Goal: Task Accomplishment & Management: Use online tool/utility

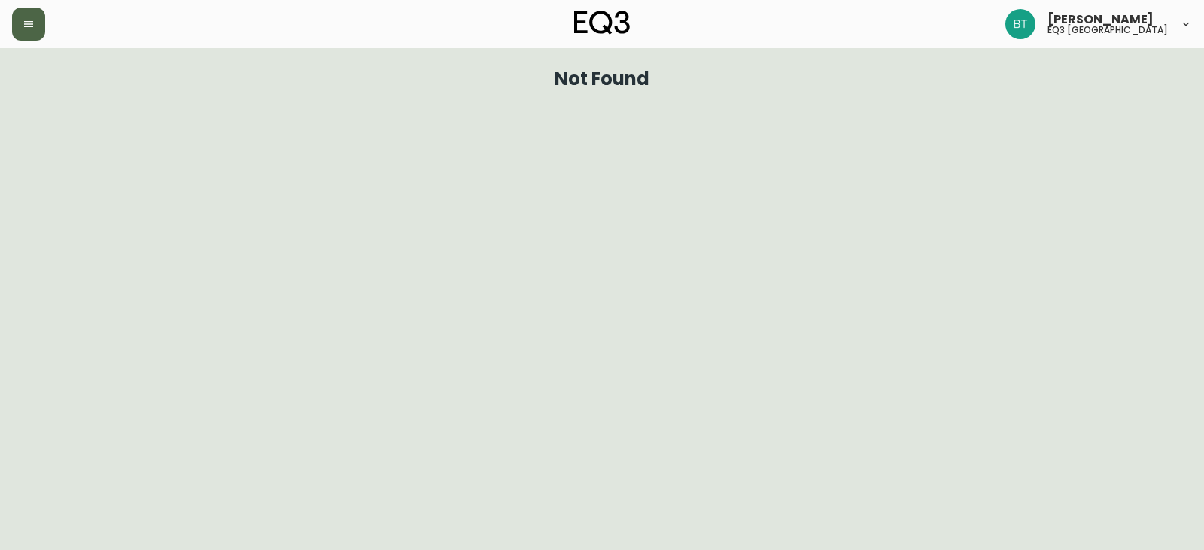
click at [34, 29] on button "button" at bounding box center [28, 24] width 33 height 33
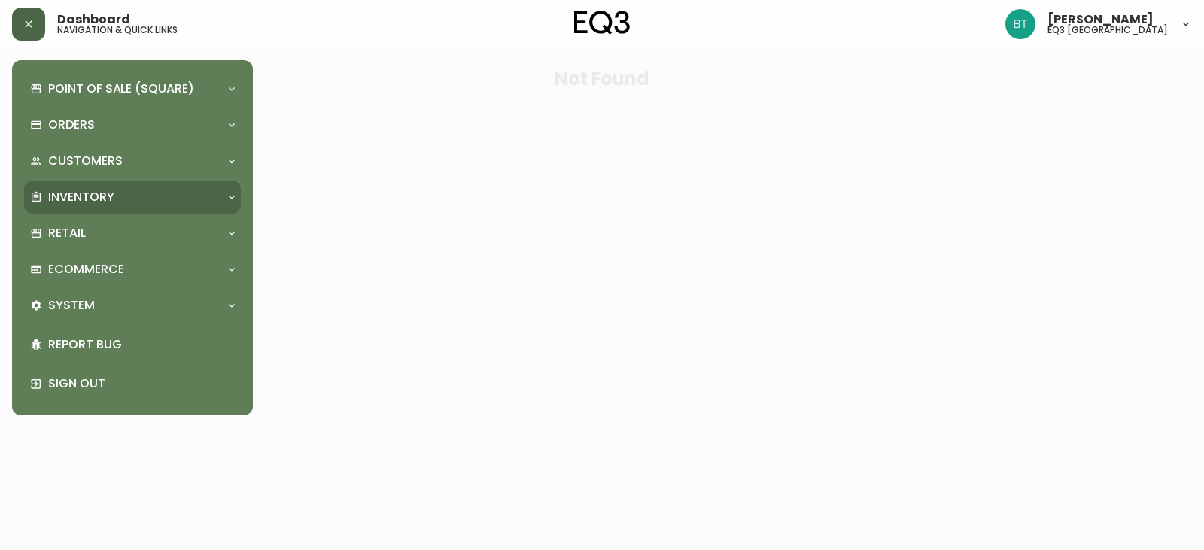
click at [52, 192] on p "Inventory" at bounding box center [81, 197] width 66 height 17
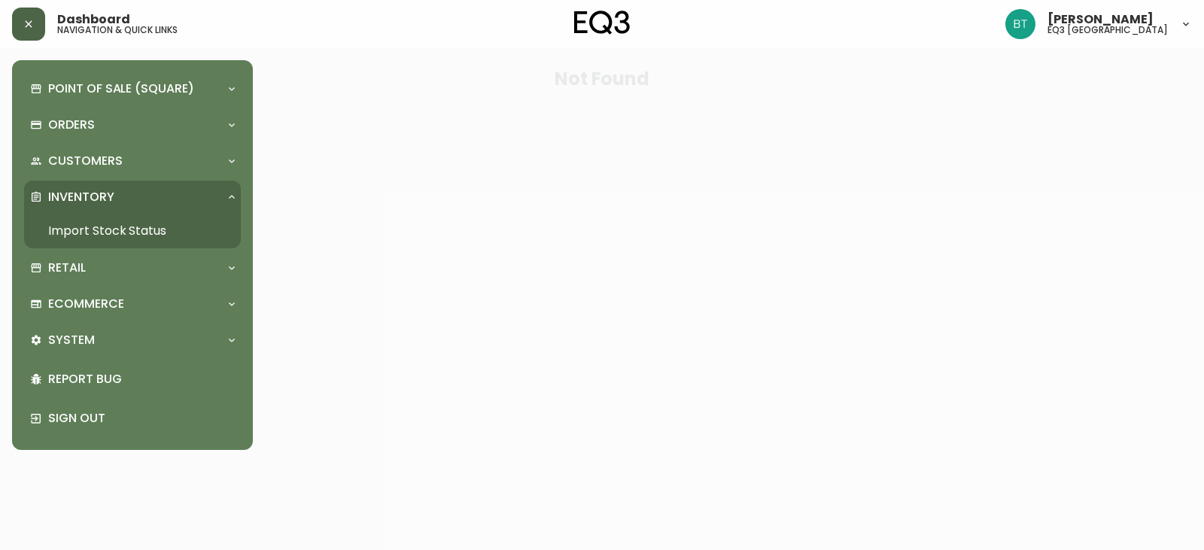
click at [78, 227] on link "Import Stock Status" at bounding box center [132, 231] width 217 height 35
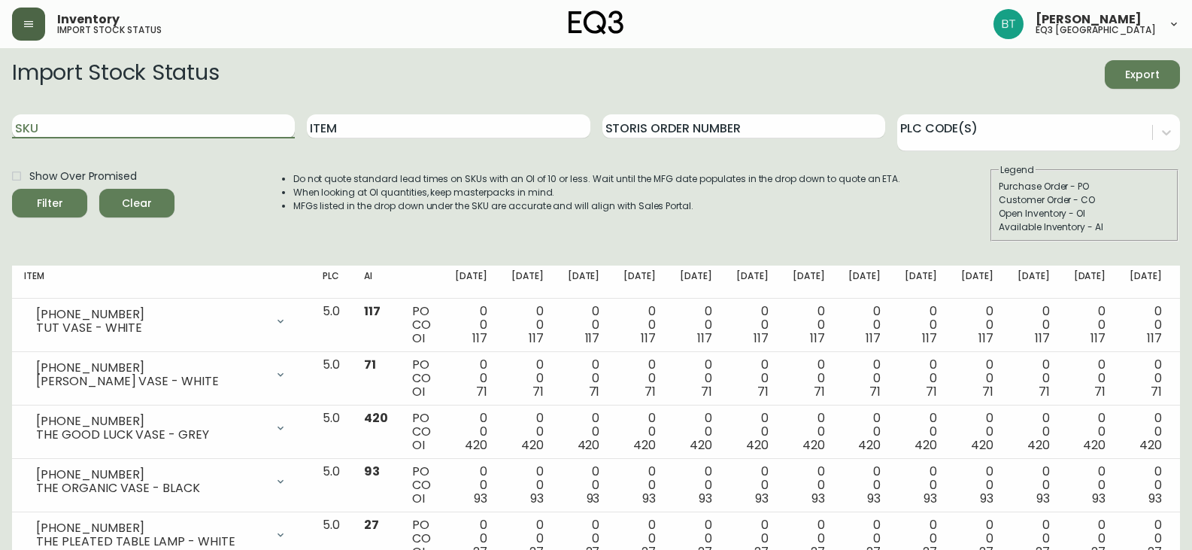
click at [122, 128] on input "SKU" at bounding box center [153, 126] width 283 height 24
paste input "7020-090-4-A"
click at [12, 189] on button "Filter" at bounding box center [49, 203] width 75 height 29
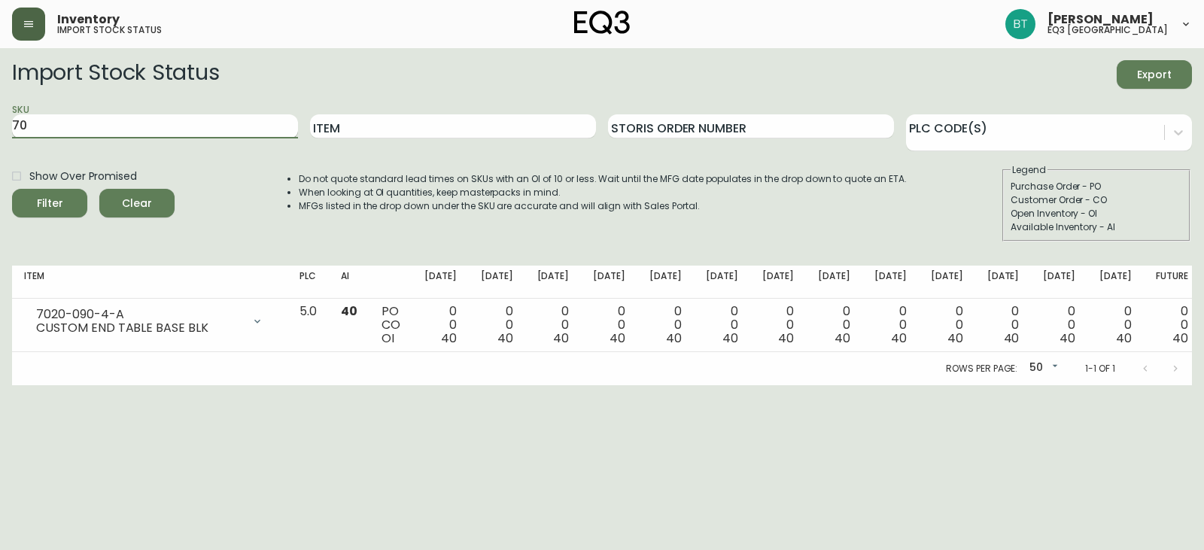
type input "7"
click at [151, 121] on input "SKU" at bounding box center [155, 126] width 286 height 24
paste input "[PHONE_NUMBER]"
click at [12, 189] on button "Filter" at bounding box center [49, 203] width 75 height 29
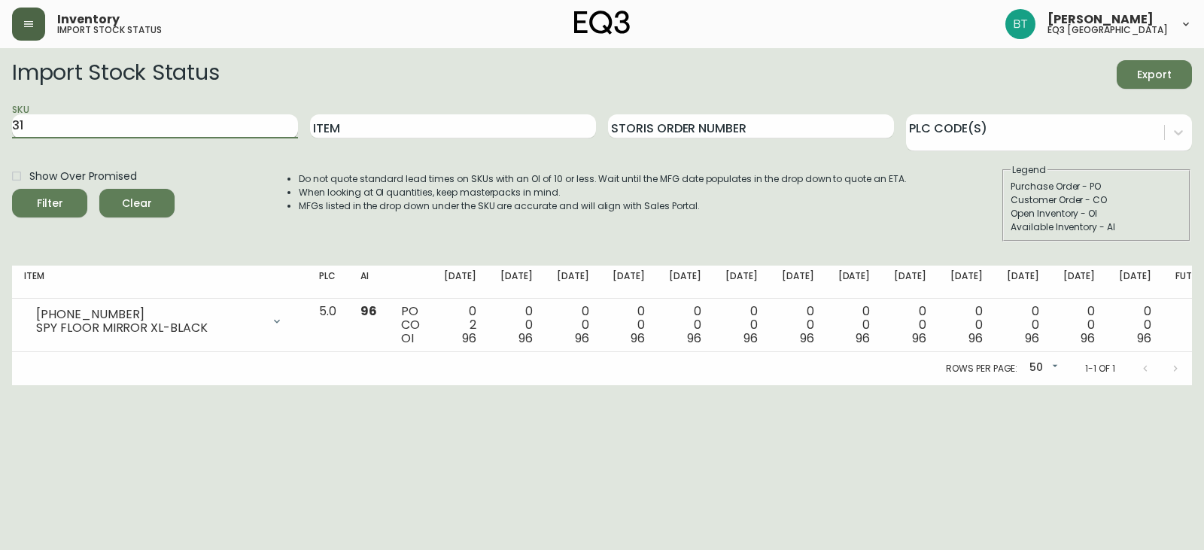
type input "3"
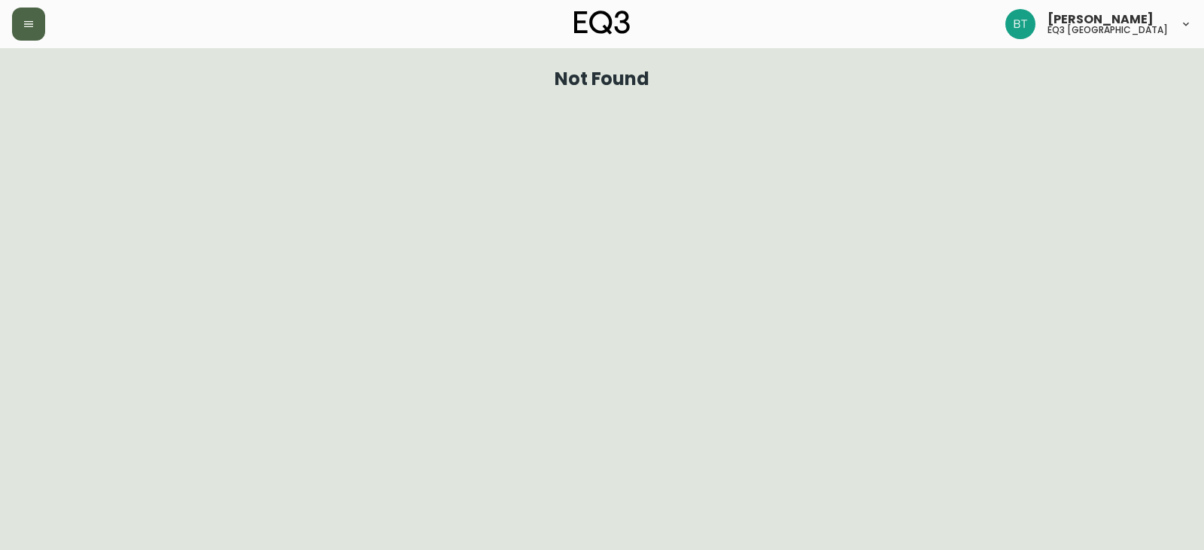
click at [23, 19] on button "button" at bounding box center [28, 24] width 33 height 33
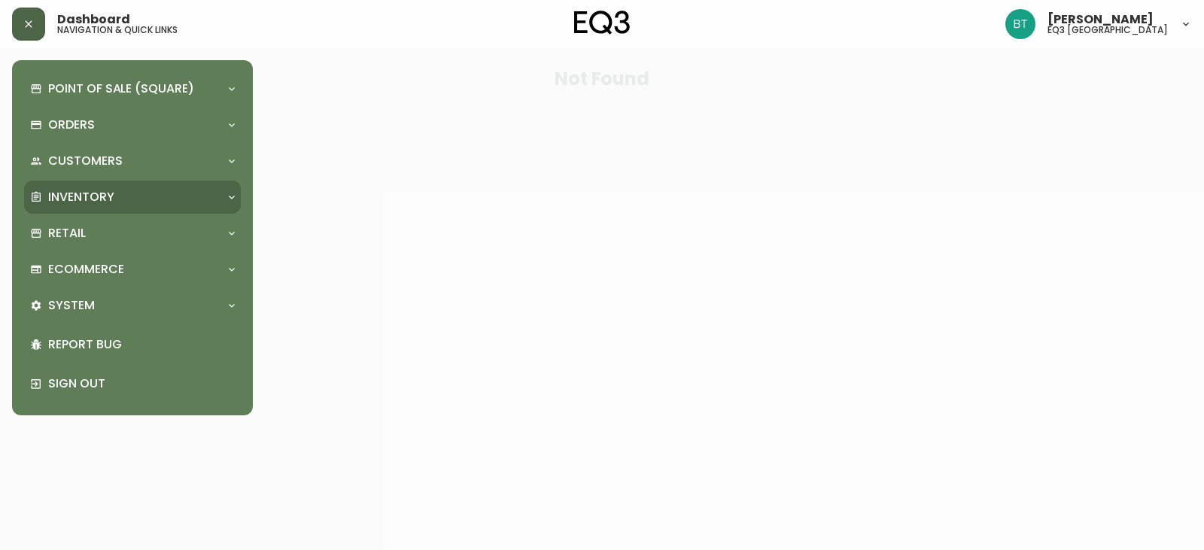
click at [71, 190] on p "Inventory" at bounding box center [81, 197] width 66 height 17
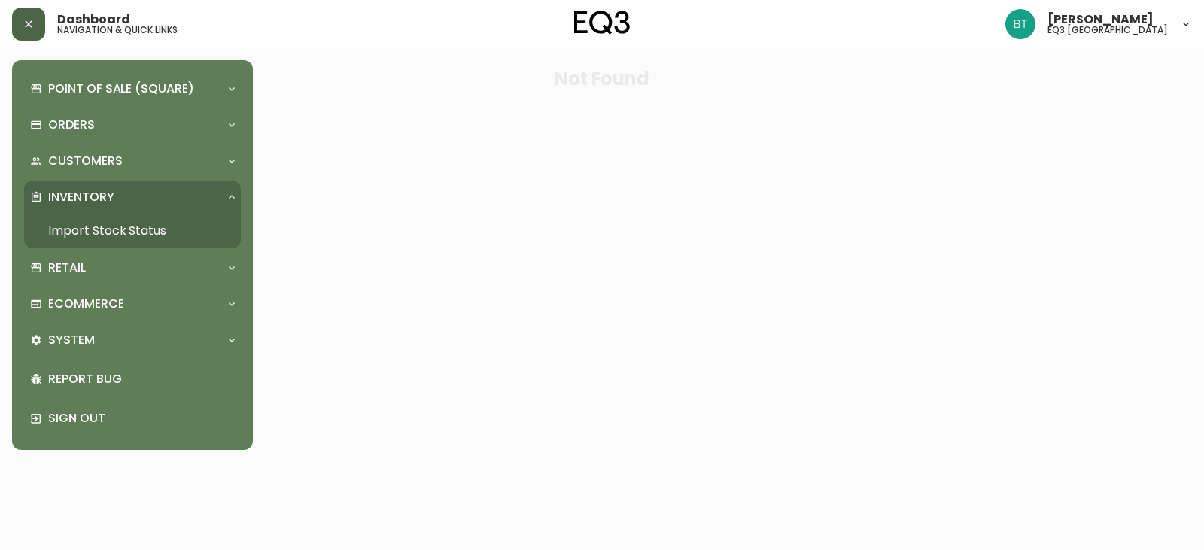
click at [123, 232] on link "Import Stock Status" at bounding box center [132, 231] width 217 height 35
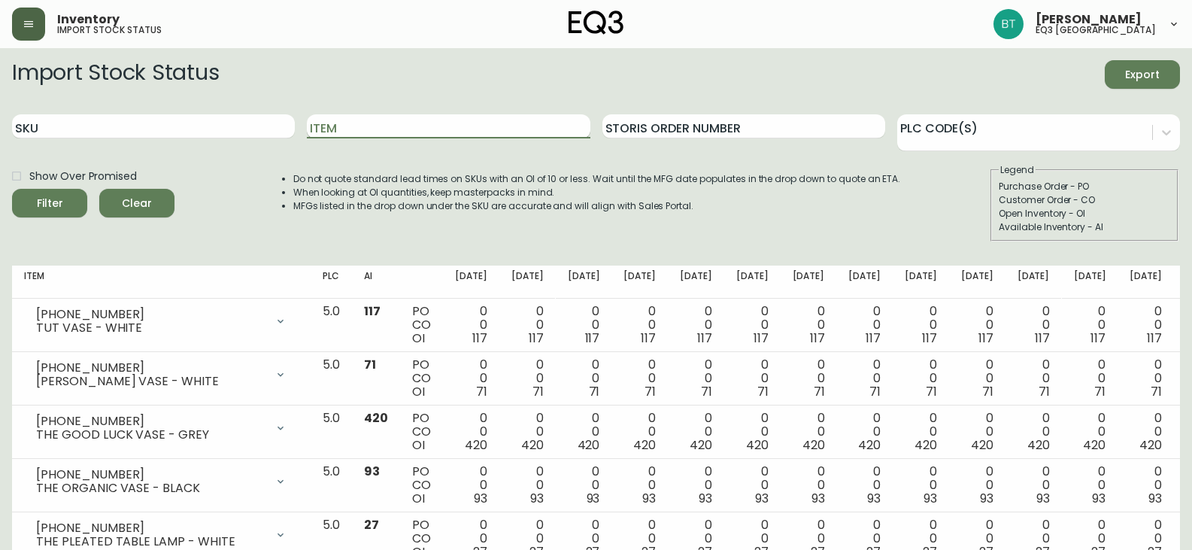
click at [465, 130] on input "Item" at bounding box center [448, 126] width 283 height 24
click at [57, 203] on div "Filter" at bounding box center [50, 203] width 26 height 19
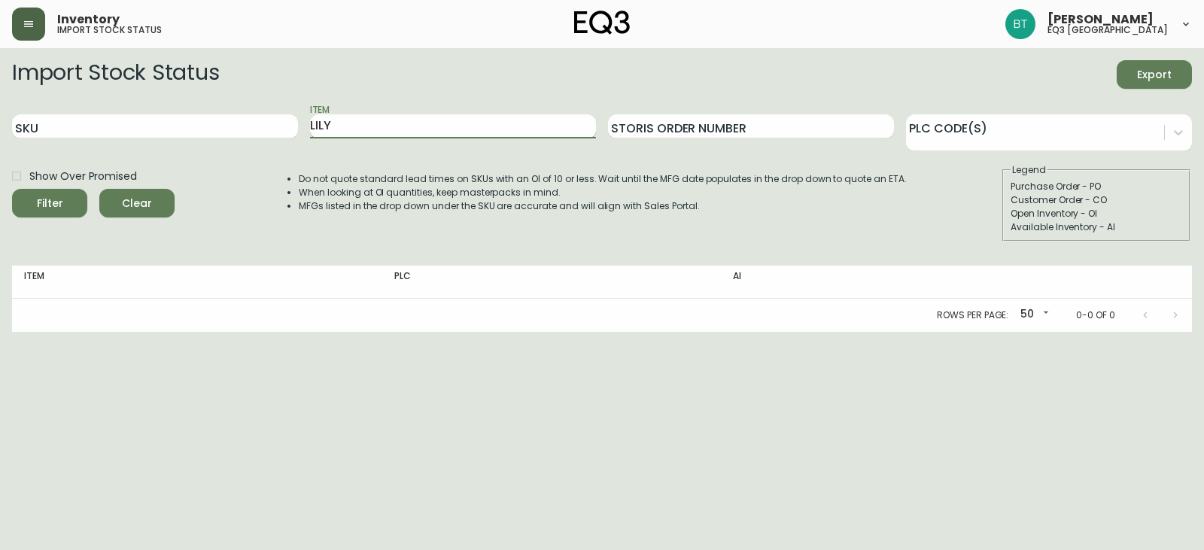
click at [414, 122] on input "LILY" at bounding box center [453, 126] width 286 height 24
type input "L"
type input "LILLY"
click at [63, 205] on span "Filter" at bounding box center [49, 203] width 51 height 19
